Goal: Transaction & Acquisition: Subscribe to service/newsletter

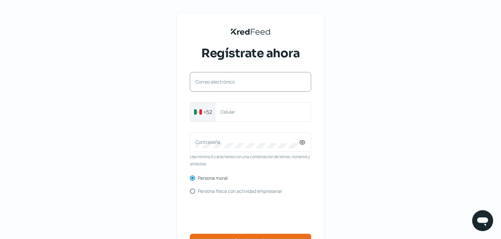
click at [234, 83] on label "Correo electrónico" at bounding box center [247, 82] width 104 height 6
click at [234, 83] on input "Correo electrónico" at bounding box center [250, 85] width 110 height 6
type input "[EMAIL_ADDRESS][DOMAIN_NAME]"
type input "8112127085"
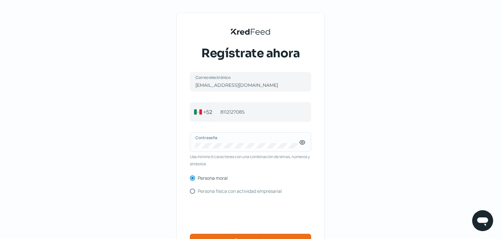
click at [304, 145] on icon at bounding box center [302, 142] width 7 height 7
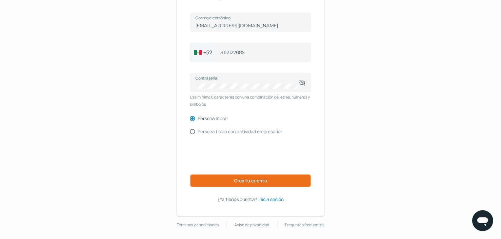
click at [222, 181] on button "Crea tu cuenta" at bounding box center [250, 180] width 121 height 13
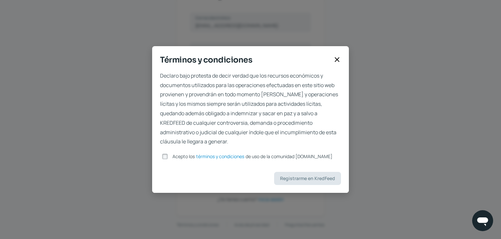
click at [170, 158] on div at bounding box center [165, 157] width 10 height 10
click at [168, 157] on input "Acepto los términos y condiciones de uso de la comunidad [DOMAIN_NAME]" at bounding box center [165, 157] width 6 height 6
checkbox input "true"
click at [293, 177] on span "Registrarme en KredFeed" at bounding box center [307, 178] width 55 height 5
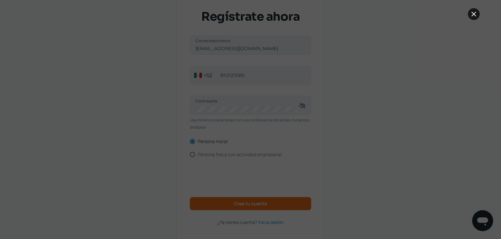
click at [474, 15] on icon at bounding box center [474, 14] width 8 height 8
